Goal: Use online tool/utility: Utilize a website feature to perform a specific function

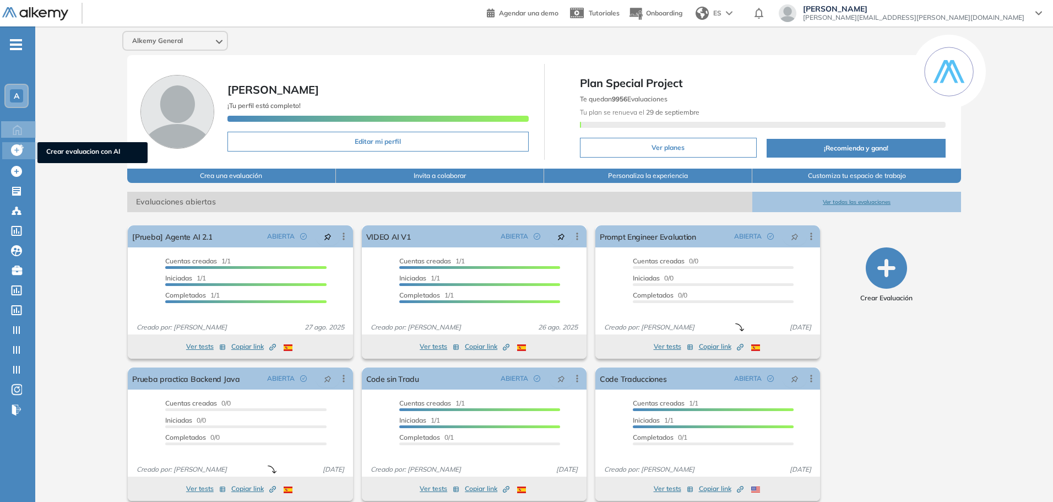
click at [14, 148] on icon at bounding box center [17, 150] width 12 height 12
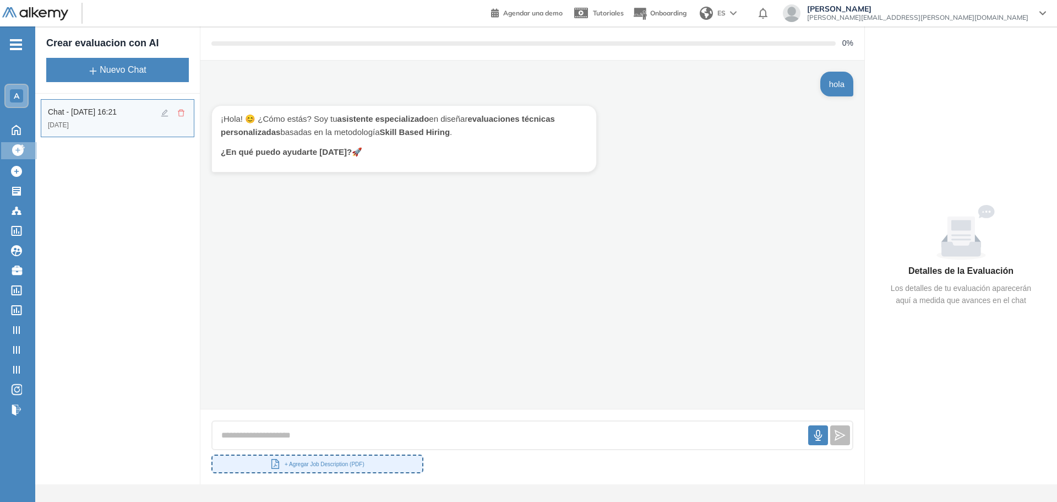
click at [344, 459] on button "+ Agregar Job Description (PDF)" at bounding box center [317, 463] width 212 height 19
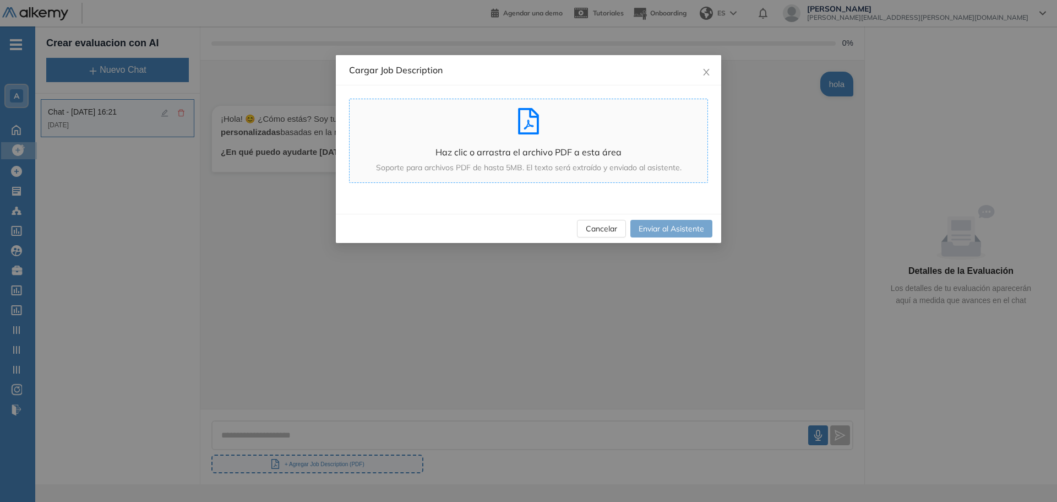
click at [617, 142] on div "Haz clic o arrastra el archivo PDF a esta área Soporte para archivos PDF de has…" at bounding box center [529, 141] width 358 height 66
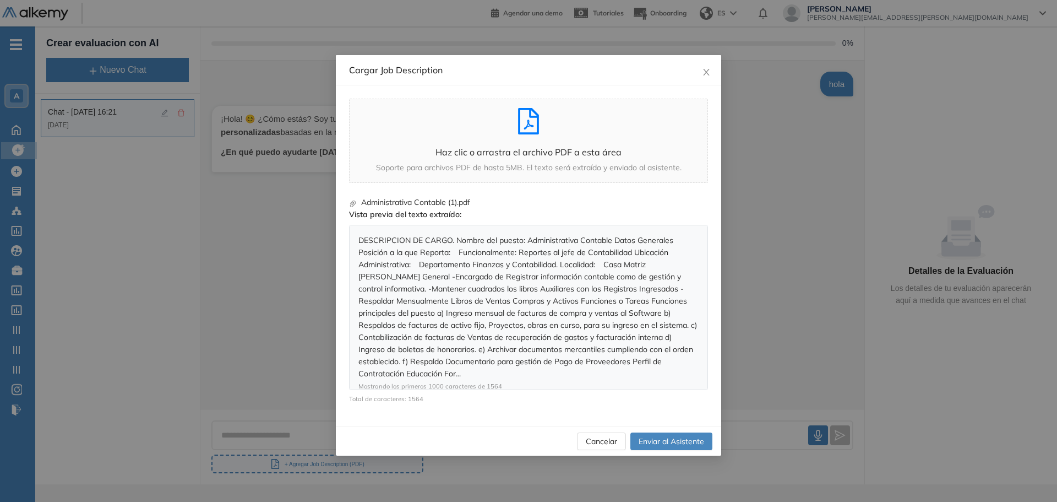
click at [668, 440] on span "Enviar al Asistente" at bounding box center [672, 441] width 66 height 12
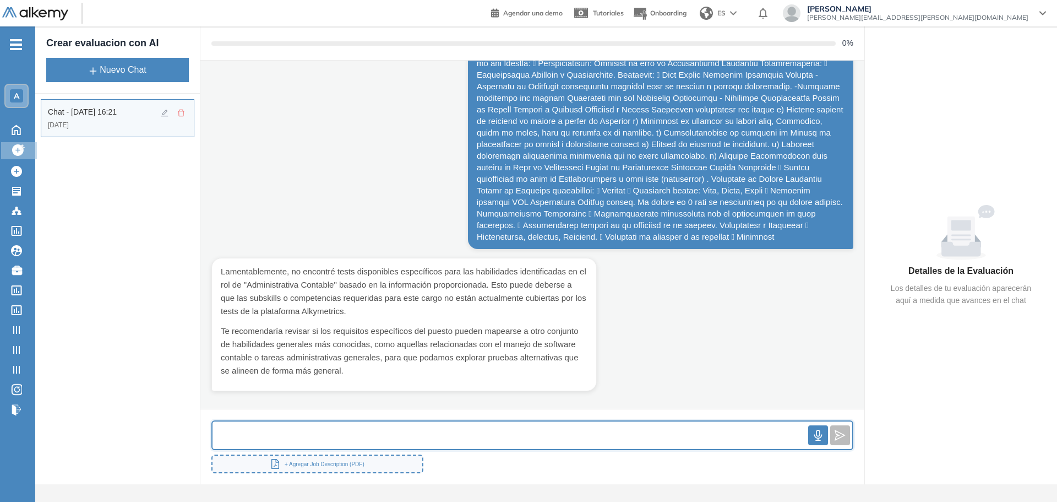
scroll to position [191, 0]
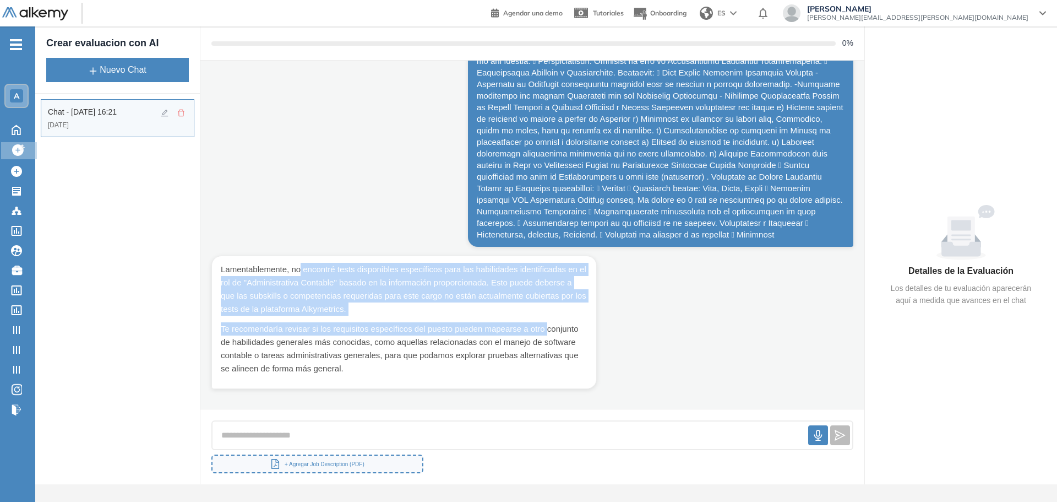
drag, startPoint x: 525, startPoint y: 313, endPoint x: 319, endPoint y: 264, distance: 211.8
click at [304, 249] on div "hola ¡Hola! 😊 ¿Cómo estás? Soy tu asistente especializado en diseñar evaluacion…" at bounding box center [532, 235] width 664 height 348
click at [393, 328] on p "Te recomendaría revisar si los requisitos específicos del puesto pueden mapears…" at bounding box center [404, 348] width 367 height 53
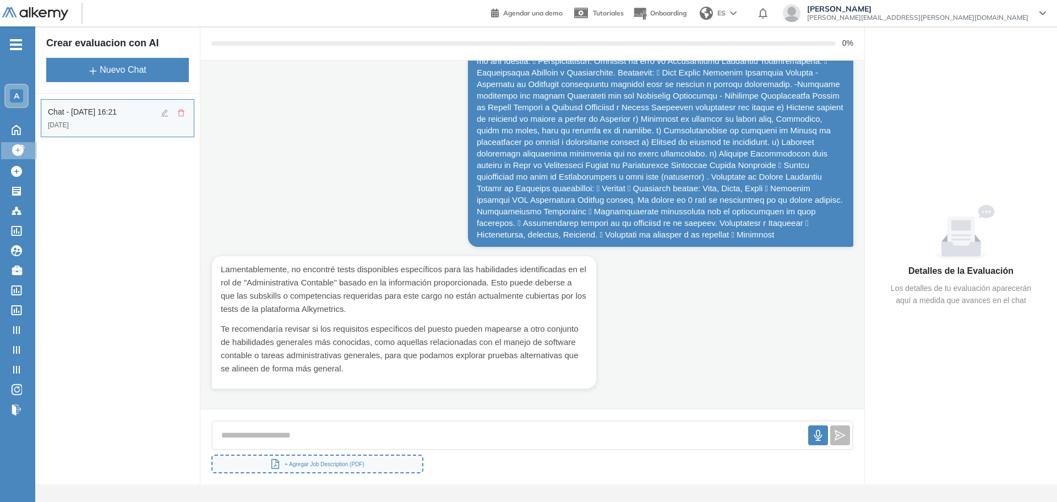
click at [361, 360] on p "Te recomendaría revisar si los requisitos específicos del puesto pueden mapears…" at bounding box center [404, 348] width 367 height 53
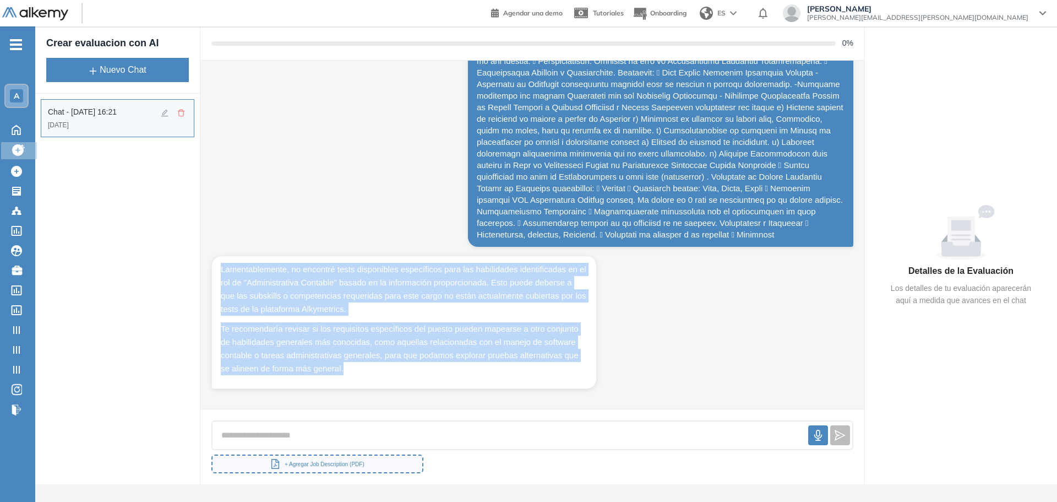
drag, startPoint x: 313, startPoint y: 346, endPoint x: 214, endPoint y: 264, distance: 128.7
click at [214, 264] on div "Lamentablemente, no encontré tests disponibles específicos para las habilidades…" at bounding box center [403, 321] width 385 height 133
click at [328, 352] on p "Te recomendaría revisar si los requisitos específicos del puesto pueden mapears…" at bounding box center [404, 348] width 367 height 53
drag, startPoint x: 356, startPoint y: 376, endPoint x: 211, endPoint y: 270, distance: 179.3
click at [211, 270] on div "Lamentablemente, no encontré tests disponibles específicos para las habilidades…" at bounding box center [403, 321] width 385 height 133
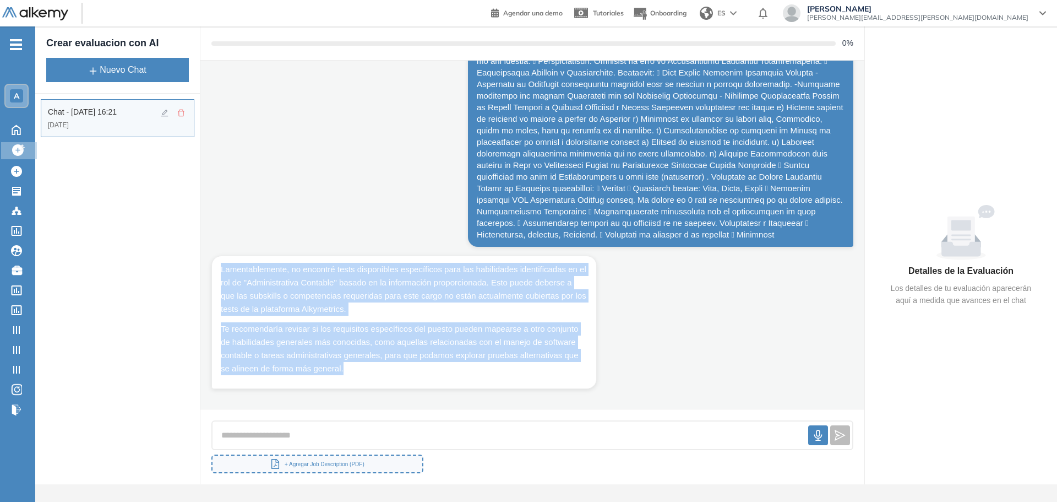
copy div "Lamentablemente, no encontré tests disponibles específicos para las habilidades…"
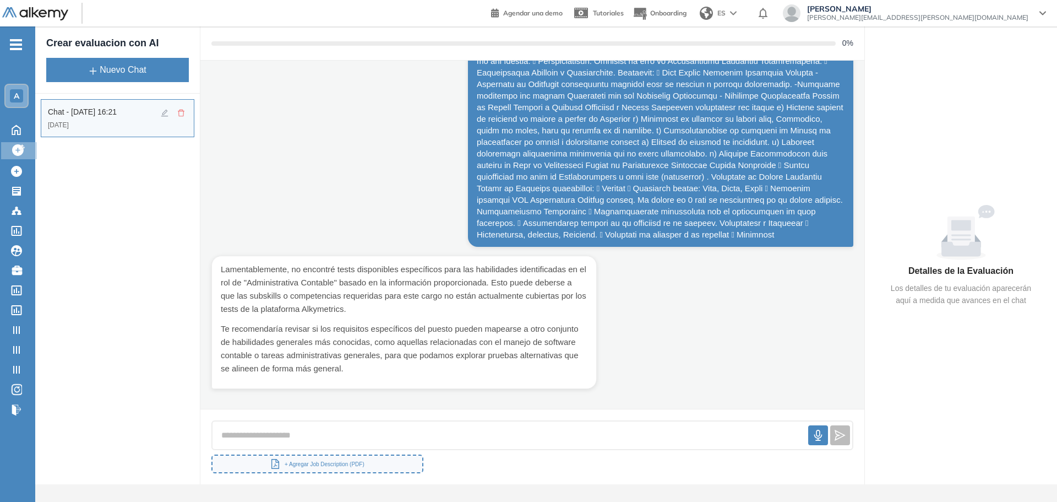
click at [668, 307] on div "hola ¡Hola! 😊 ¿Cómo estás? Soy tu asistente especializado en diseñar evaluacion…" at bounding box center [532, 235] width 664 height 348
